Goal: Find specific page/section: Find specific page/section

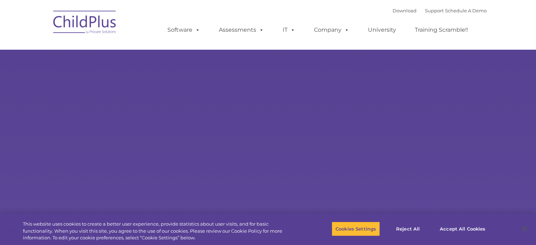
select select "MEDIUM"
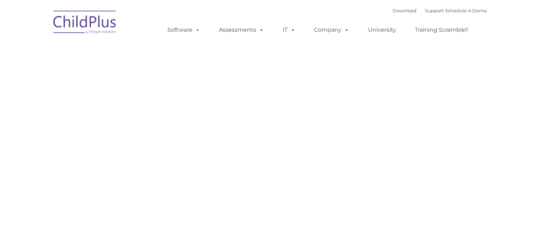
type input ""
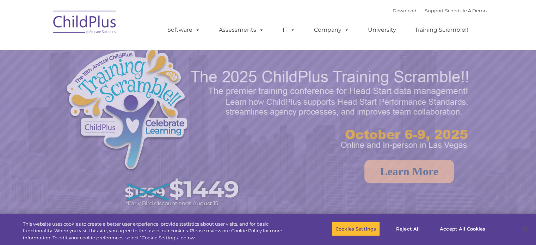
select select "MEDIUM"
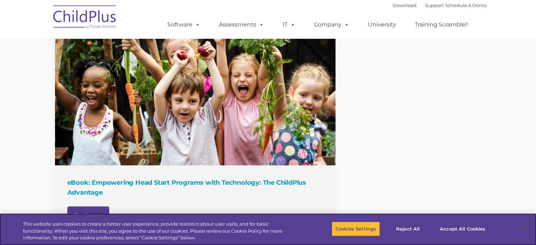
scroll to position [768, 0]
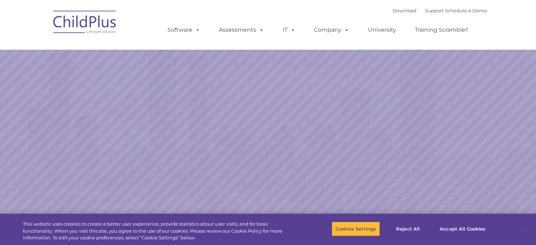
select select "MEDIUM"
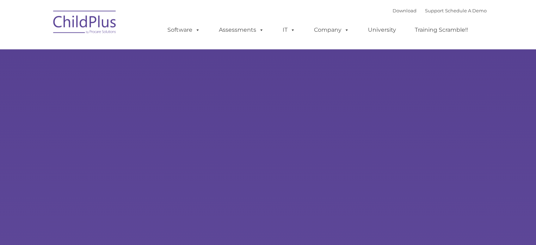
type input ""
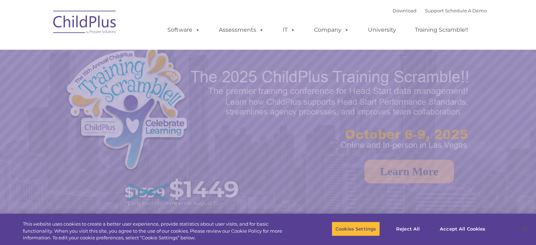
select select "MEDIUM"
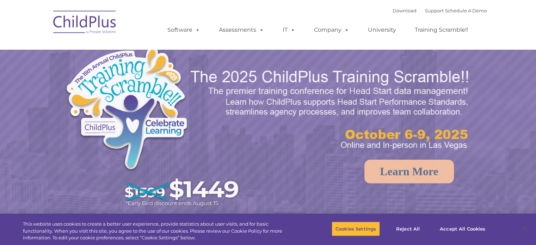
select select "MEDIUM"
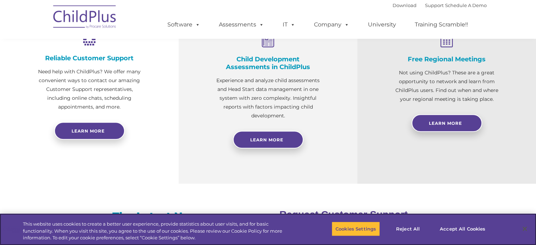
scroll to position [286, 0]
